Goal: Navigation & Orientation: Find specific page/section

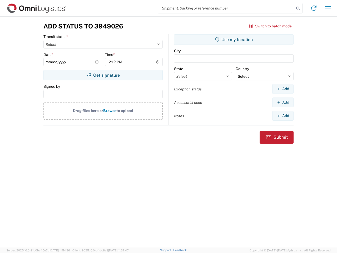
click at [226, 8] on input "search" at bounding box center [226, 8] width 137 height 10
click at [298, 8] on icon at bounding box center [298, 8] width 7 height 7
click at [314, 8] on icon at bounding box center [314, 8] width 8 height 8
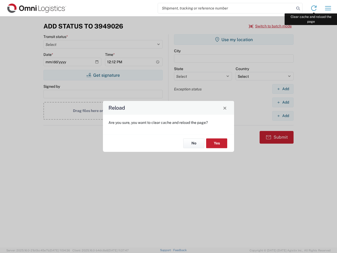
click at [328, 8] on div "Reload Are you sure, you want to clear cache and reload the page? No Yes" at bounding box center [168, 126] width 337 height 253
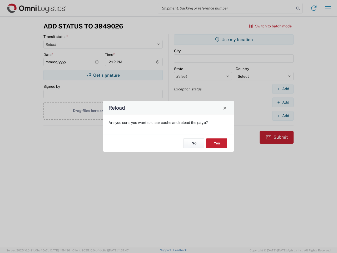
click at [271, 26] on div "Reload Are you sure, you want to clear cache and reload the page? No Yes" at bounding box center [168, 126] width 337 height 253
click at [103, 75] on div "Reload Are you sure, you want to clear cache and reload the page? No Yes" at bounding box center [168, 126] width 337 height 253
click at [234, 40] on div "Reload Are you sure, you want to clear cache and reload the page? No Yes" at bounding box center [168, 126] width 337 height 253
click at [283, 89] on div "Reload Are you sure, you want to clear cache and reload the page? No Yes" at bounding box center [168, 126] width 337 height 253
click at [283, 102] on div "Reload Are you sure, you want to clear cache and reload the page? No Yes" at bounding box center [168, 126] width 337 height 253
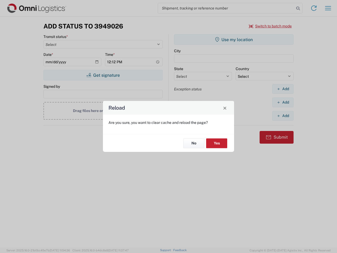
click at [283, 116] on div "Reload Are you sure, you want to clear cache and reload the page? No Yes" at bounding box center [168, 126] width 337 height 253
